Goal: Task Accomplishment & Management: Manage account settings

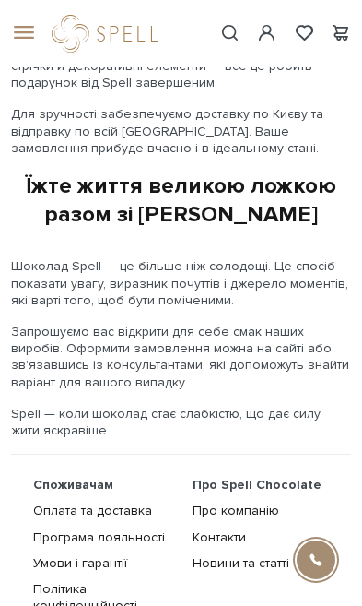
scroll to position [4259, 0]
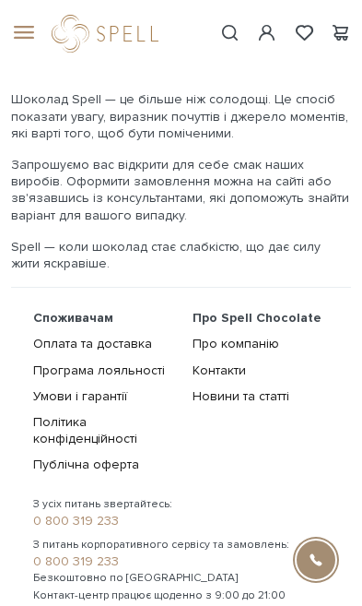
click at [272, 30] on span at bounding box center [267, 32] width 22 height 19
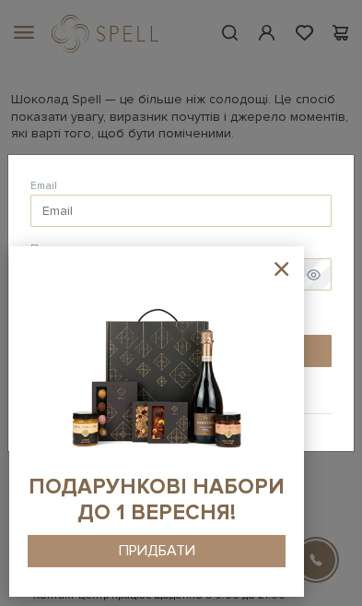
click at [275, 280] on icon at bounding box center [281, 268] width 23 height 23
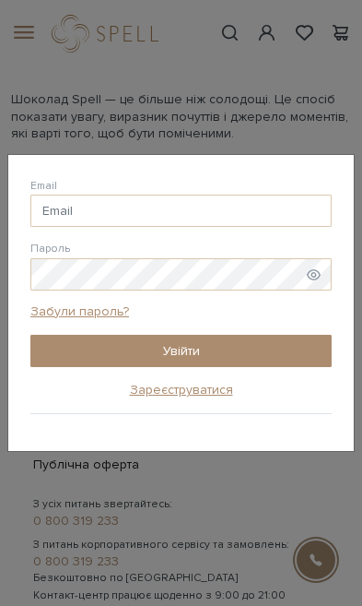
click at [180, 397] on link "Зареєструватися" at bounding box center [181, 390] width 103 height 16
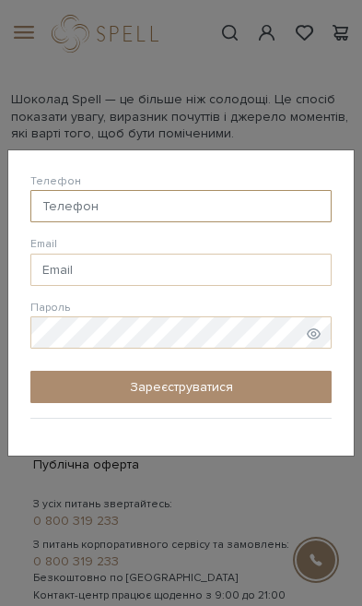
click at [163, 222] on input "Телефон" at bounding box center [181, 206] width 302 height 32
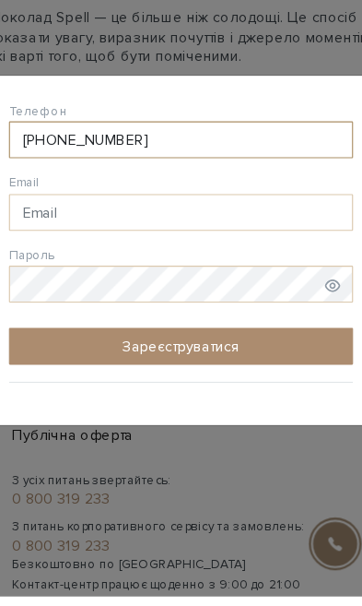
type input "38 (066) 777 69 67"
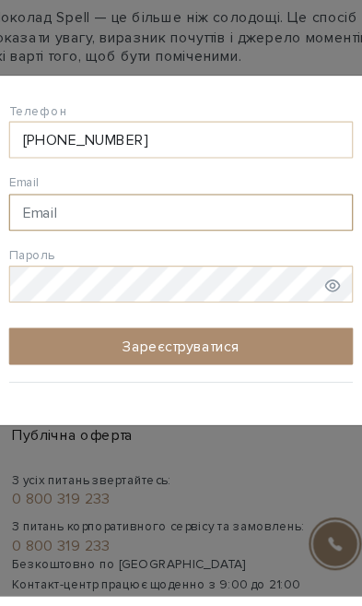
click at [144, 254] on input "Email" at bounding box center [181, 270] width 302 height 32
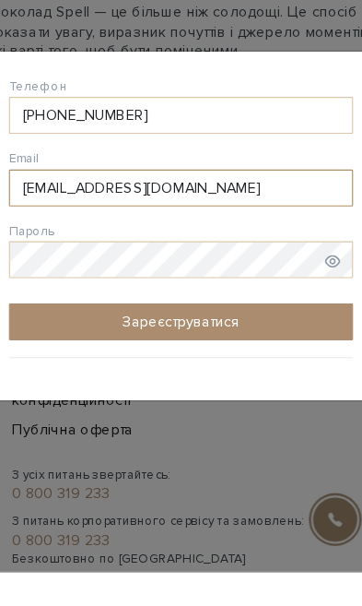
type input "sokurenkoo@gmail.com"
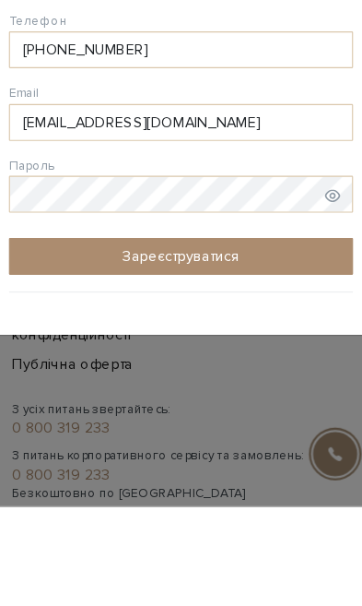
scroll to position [4348, 0]
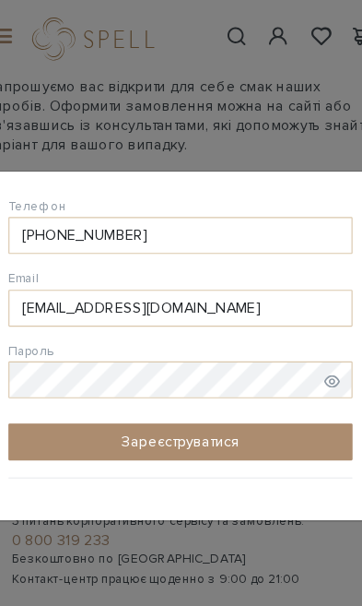
click at [209, 389] on button "Зареєструватися" at bounding box center [181, 387] width 302 height 32
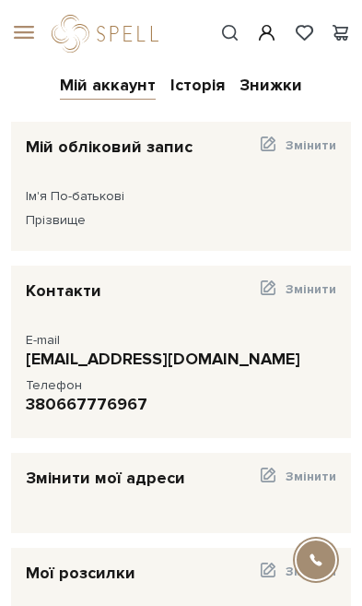
click at [294, 58] on div "#подарунок #набір цукерок #Колекція до Дня Народження" at bounding box center [181, 33] width 362 height 67
click at [293, 57] on div "#подарунок #набір цукерок #Колекція до Дня Народження" at bounding box center [181, 33] width 362 height 67
click at [267, 89] on link "Знижки" at bounding box center [271, 87] width 63 height 25
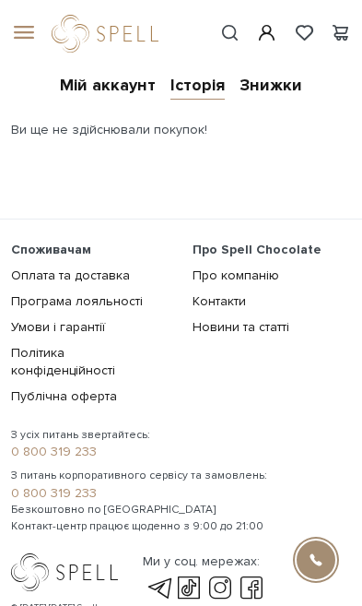
click at [280, 76] on link "Знижки" at bounding box center [271, 87] width 63 height 25
